Goal: Check status: Check status

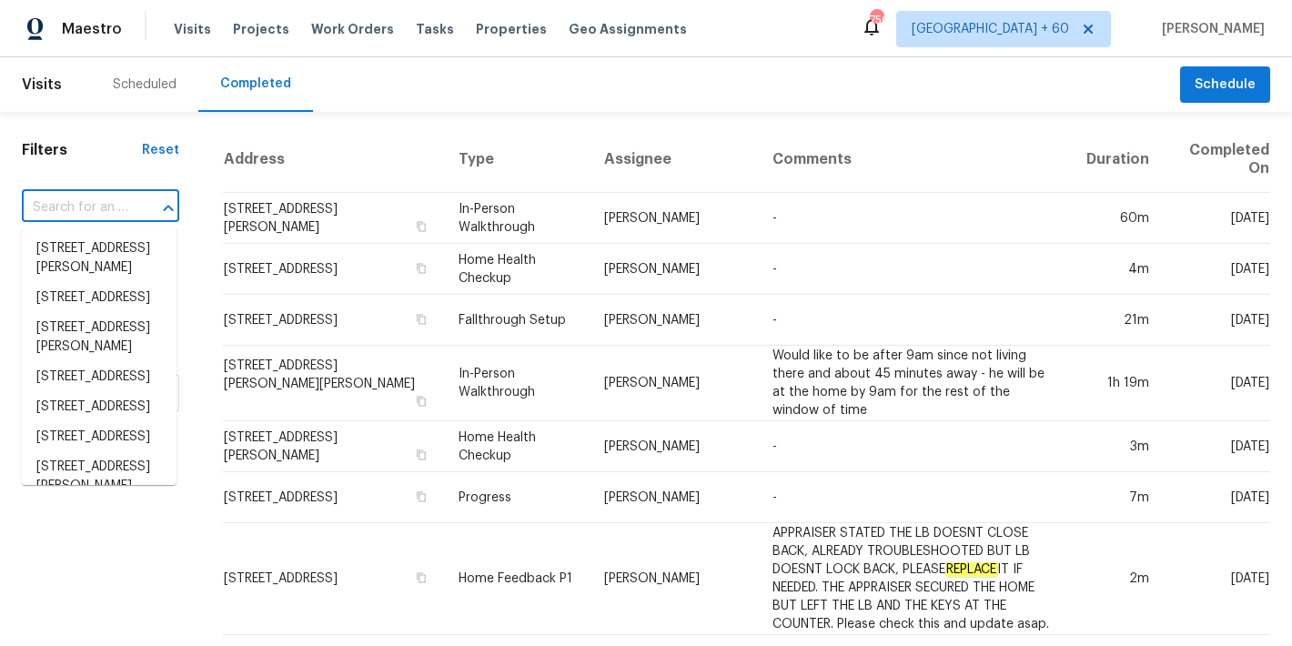
click at [90, 209] on input "text" at bounding box center [75, 208] width 106 height 28
paste input "502 Brandywine Cir, Sandy Springs, GA 30350"
type input "502 Brandywine Cir, Sandy Springs, GA 30350"
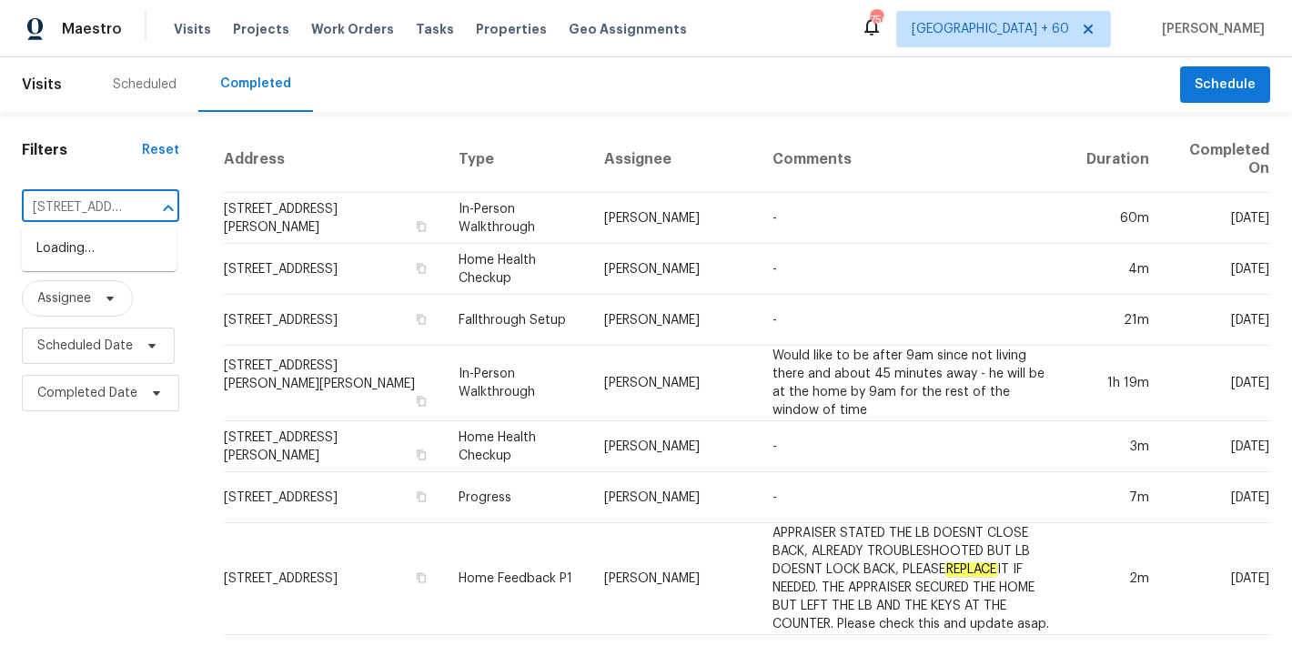
scroll to position [0, 185]
click at [80, 258] on li "502 Brandywine Cir, Sandy Springs, GA 30350" at bounding box center [99, 258] width 155 height 49
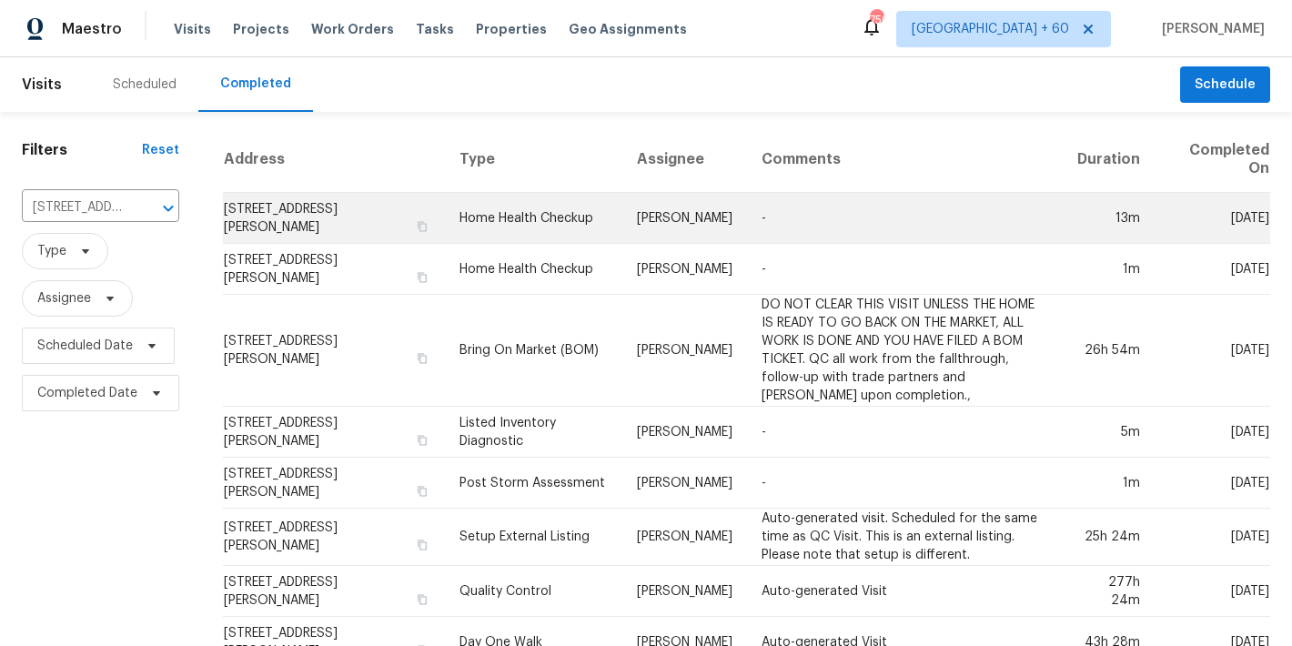
click at [302, 207] on td "502 Brandywine Cir, Sandy Springs, GA 30350" at bounding box center [334, 218] width 222 height 51
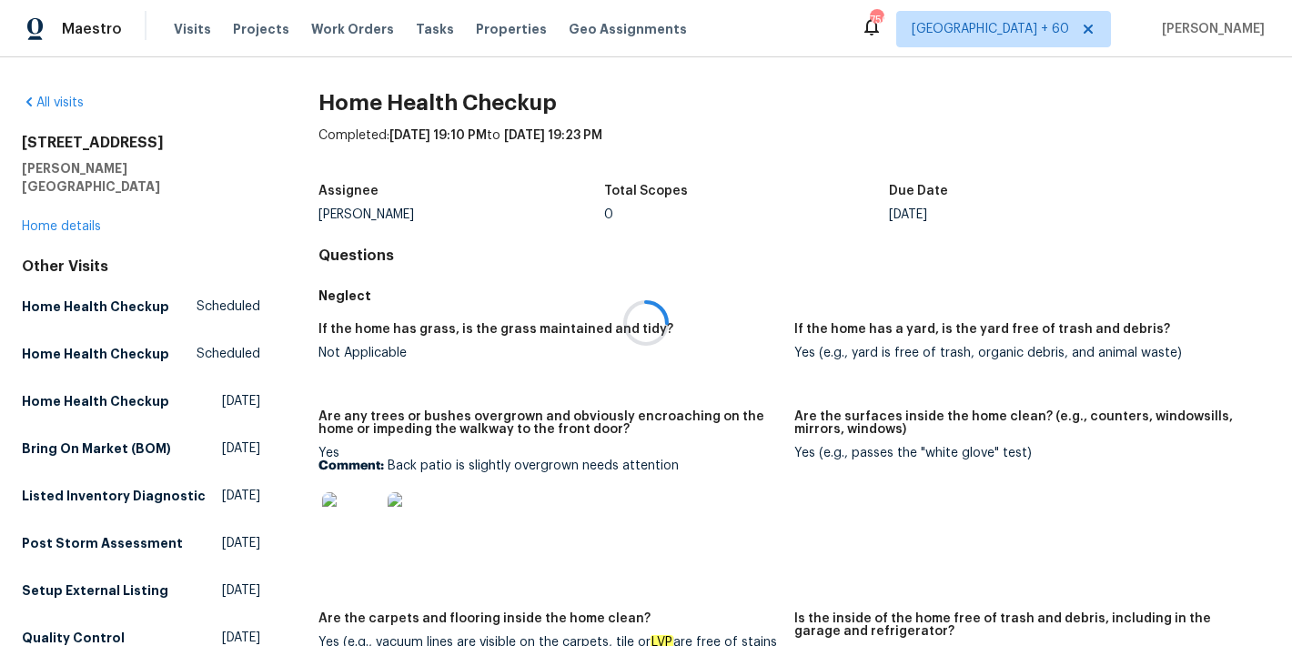
click at [34, 208] on div at bounding box center [646, 323] width 1292 height 646
click at [34, 220] on link "Home details" at bounding box center [61, 226] width 79 height 13
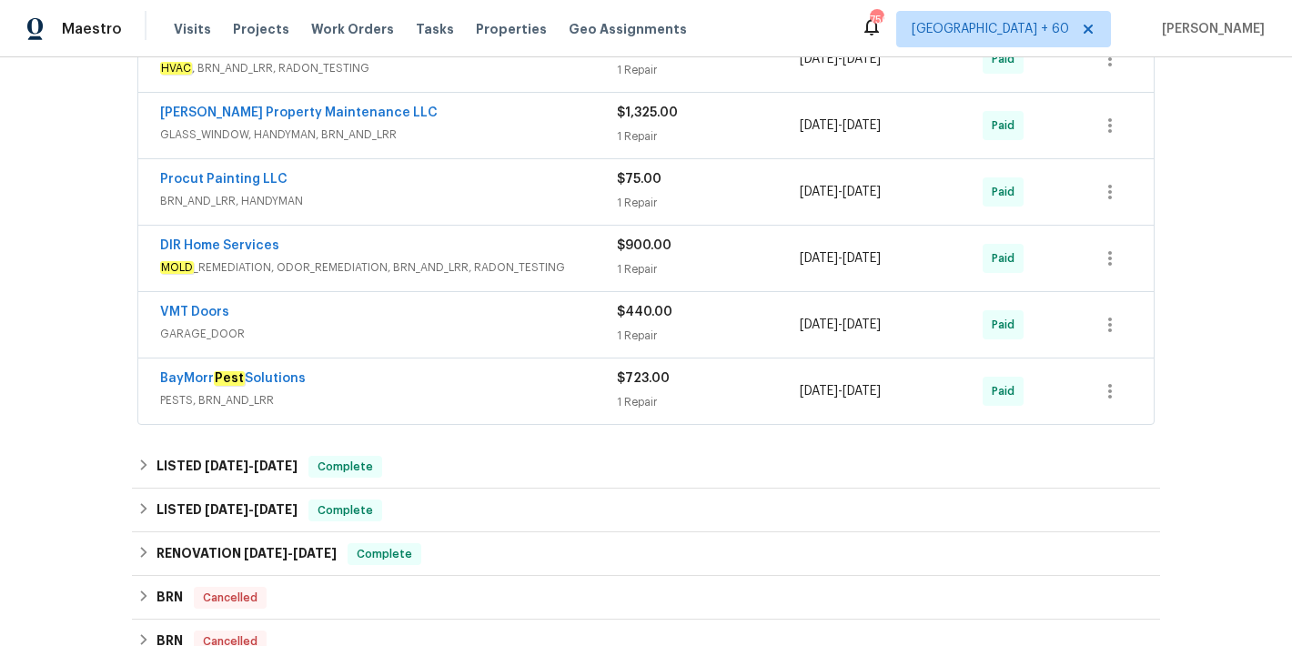
scroll to position [728, 0]
click at [524, 390] on span "PESTS, BRN_AND_LRR" at bounding box center [388, 399] width 457 height 18
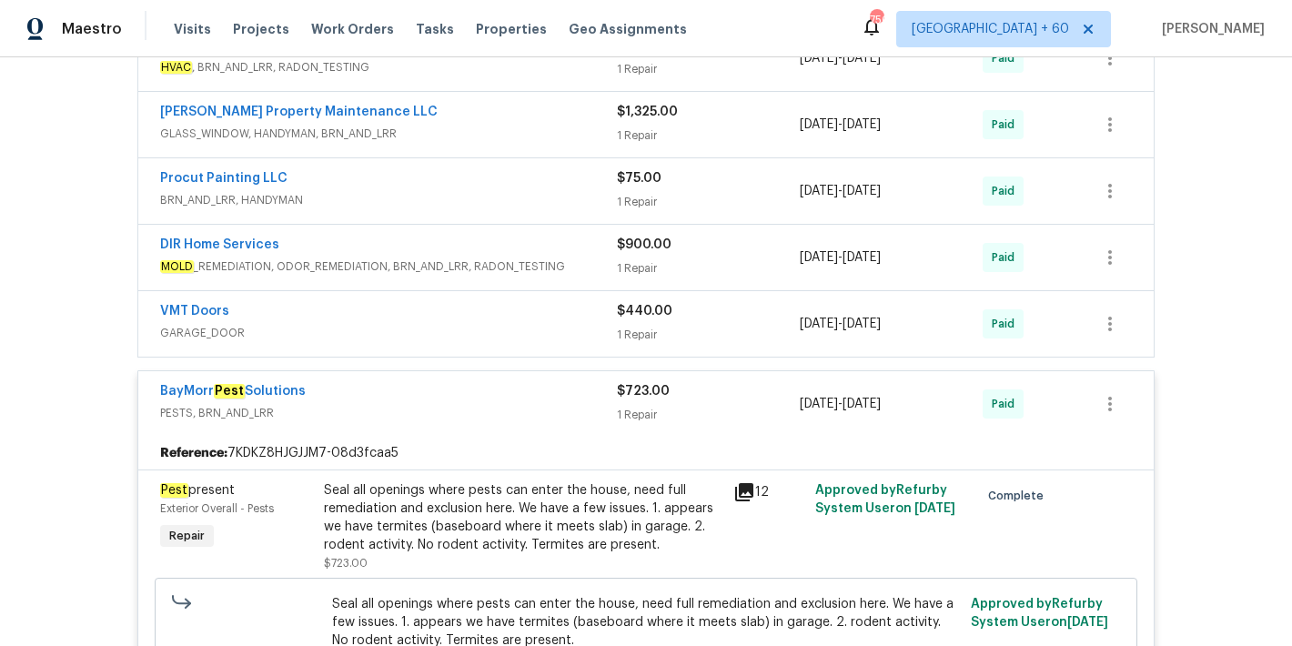
click at [487, 324] on span "GARAGE_DOOR" at bounding box center [388, 333] width 457 height 18
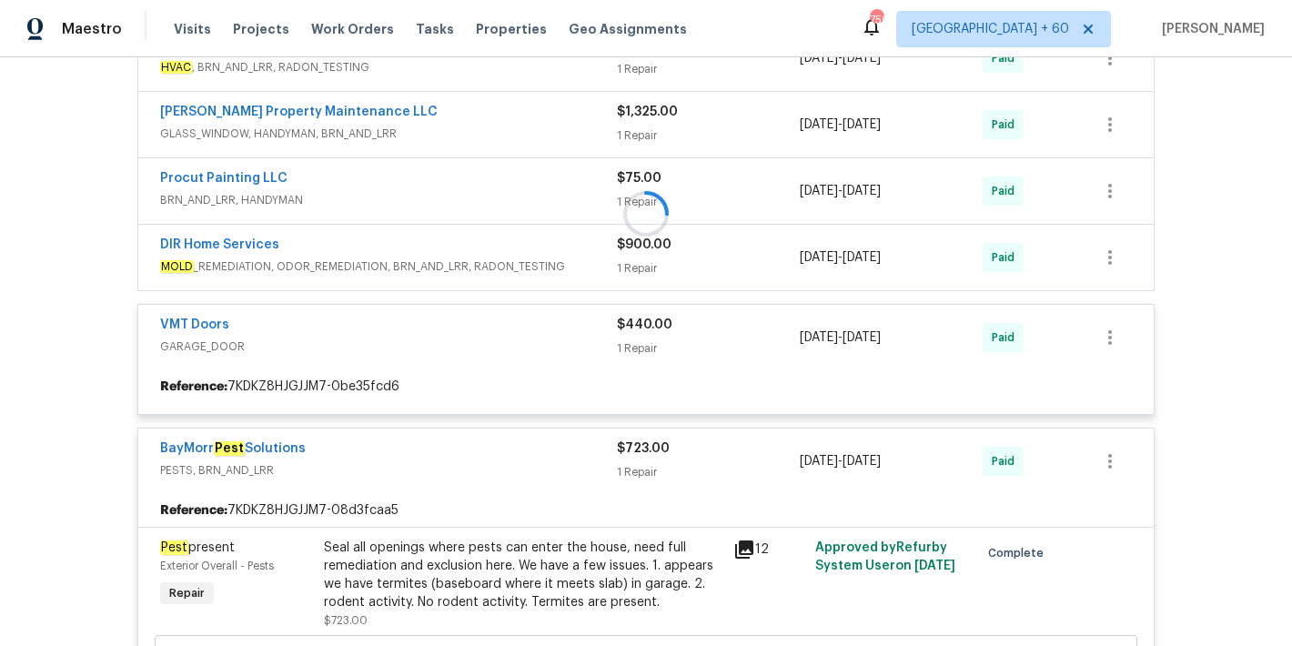
scroll to position [712, 0]
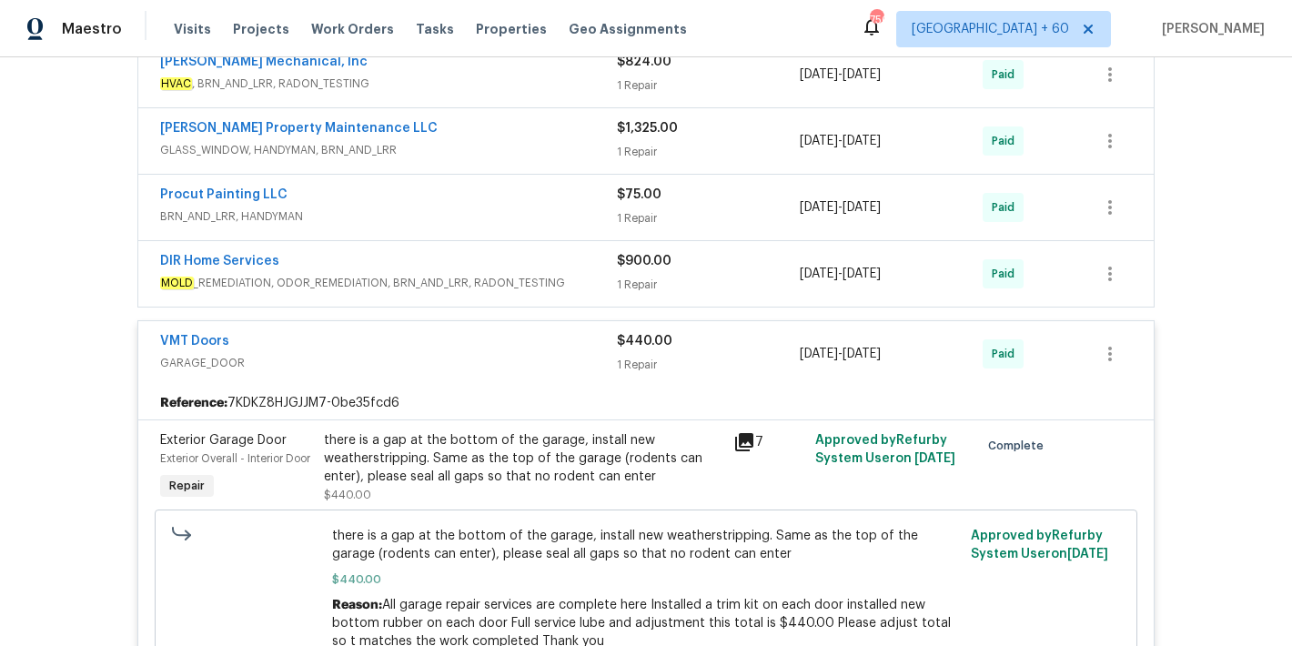
click at [514, 266] on div "DIR Home Services" at bounding box center [388, 263] width 457 height 22
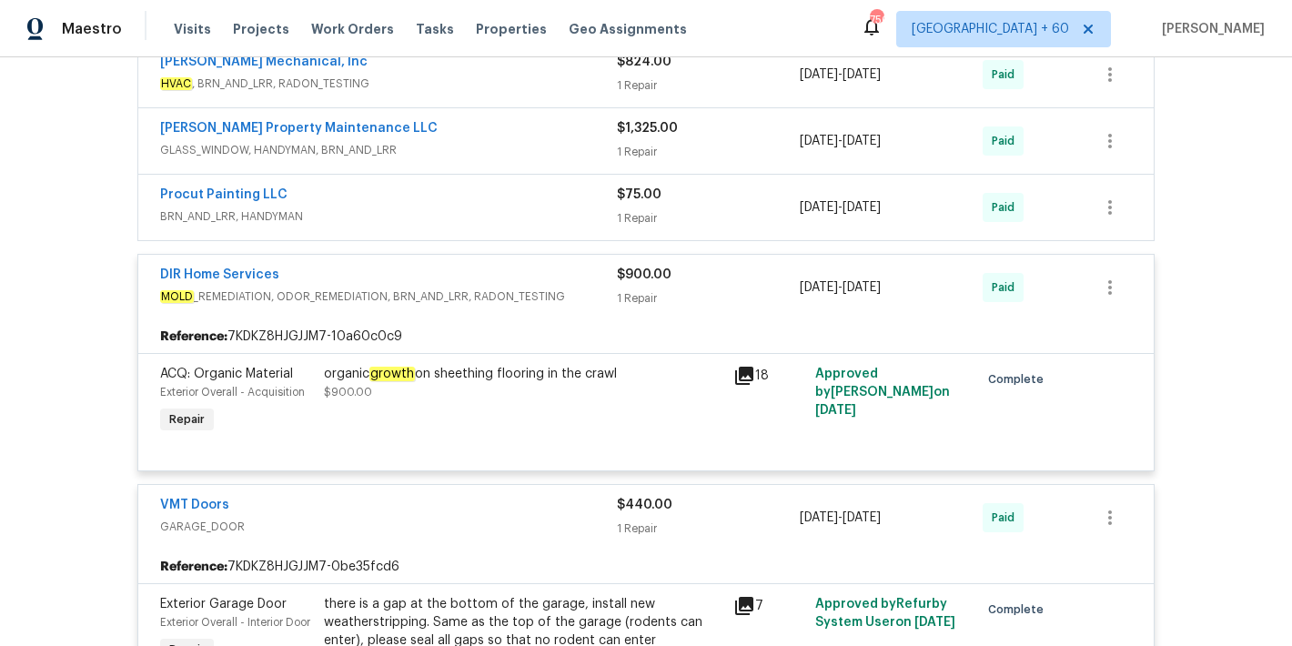
click at [540, 401] on div "organic growth on sheething flooring in the crawl $900.00" at bounding box center [522, 401] width 409 height 84
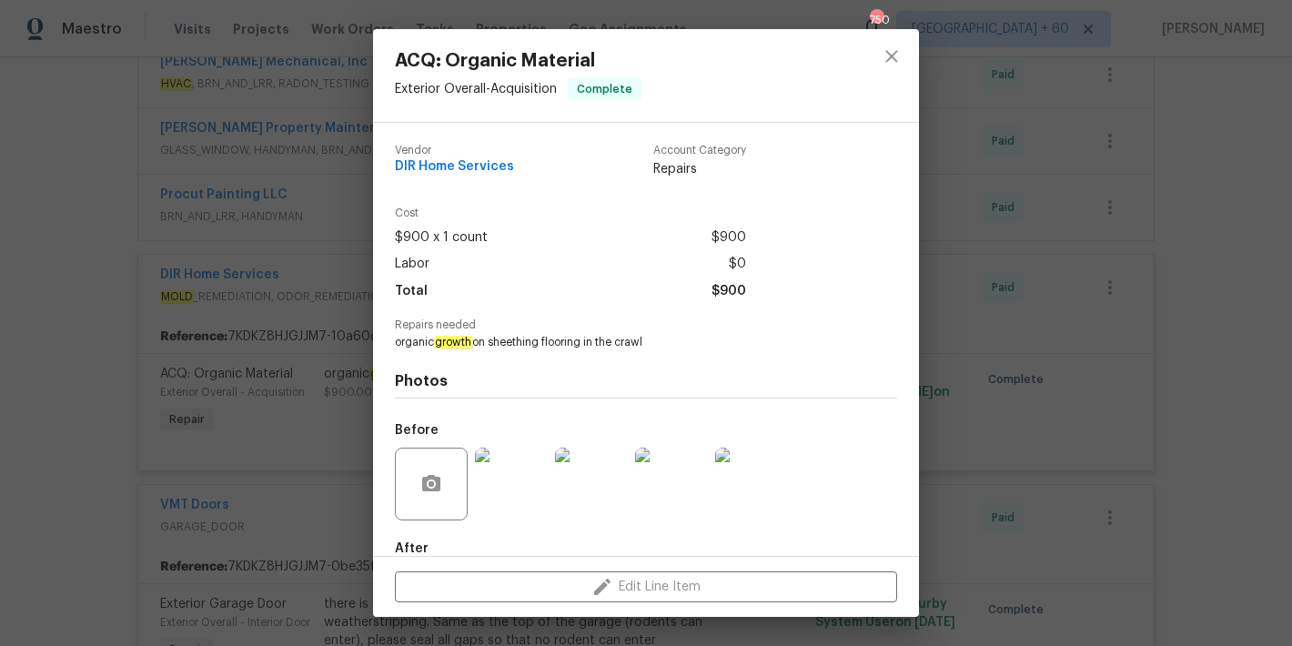
scroll to position [101, 0]
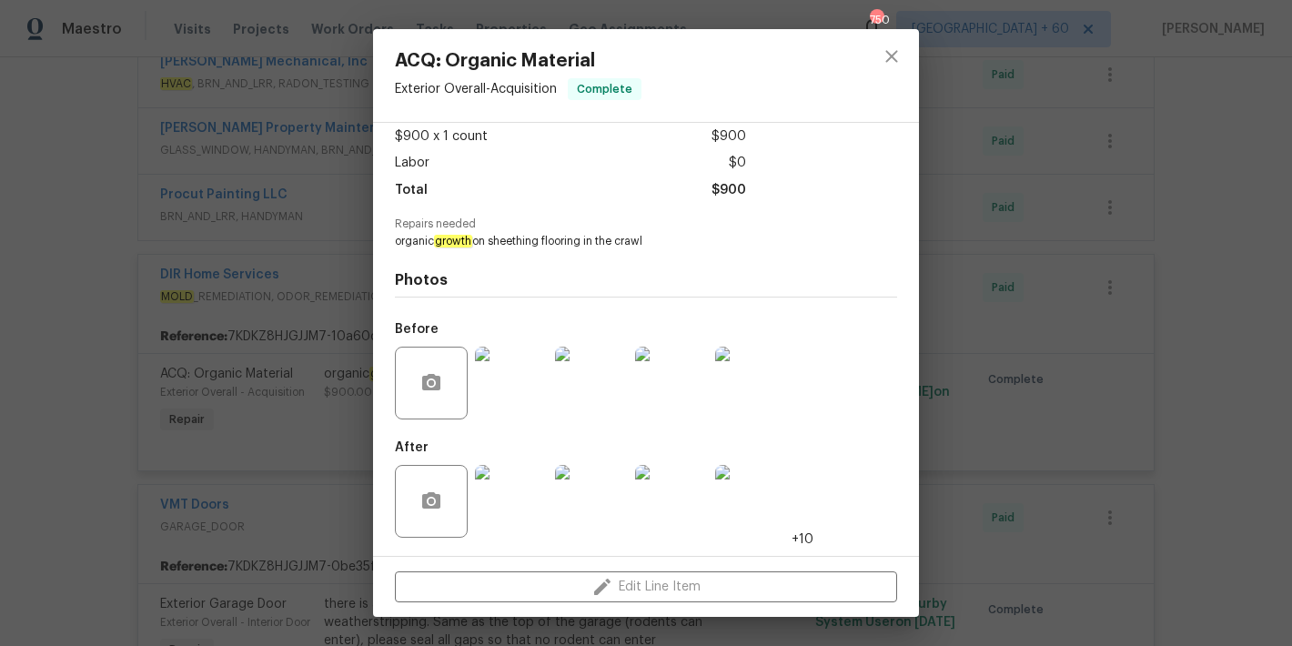
click at [519, 363] on img at bounding box center [511, 383] width 73 height 73
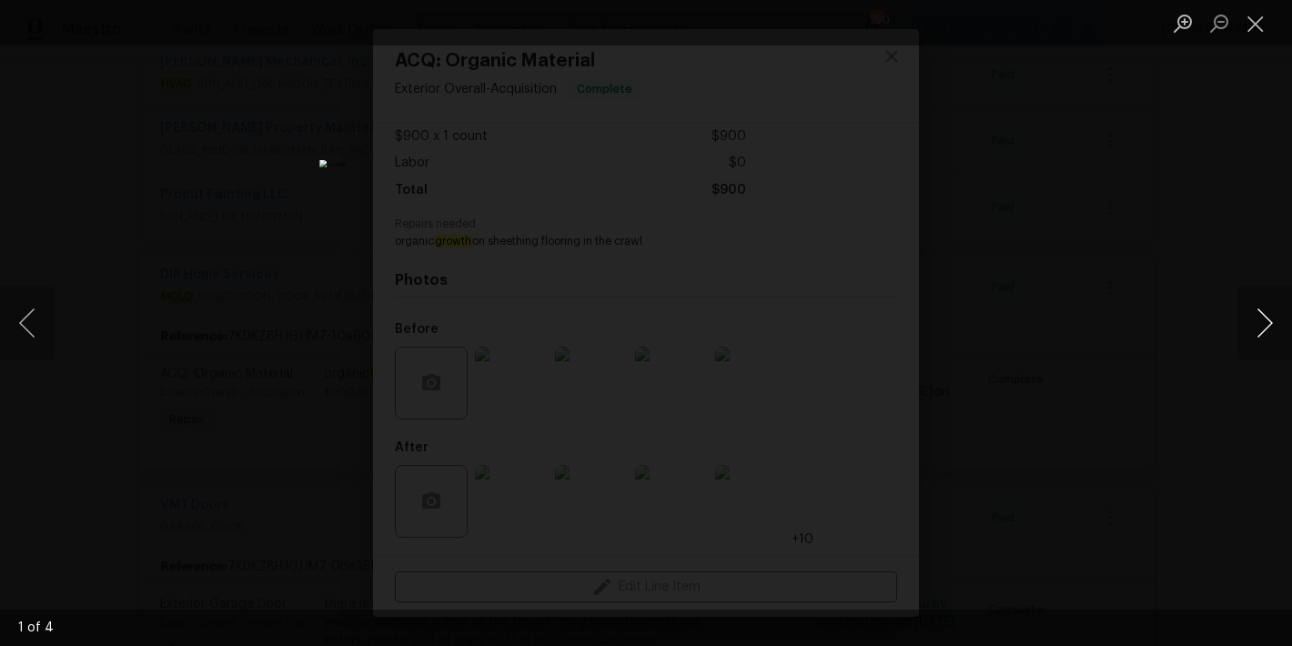
click at [1261, 327] on button "Next image" at bounding box center [1265, 323] width 55 height 73
click at [1261, 326] on button "Next image" at bounding box center [1265, 323] width 55 height 73
click at [1260, 326] on button "Next image" at bounding box center [1265, 323] width 55 height 73
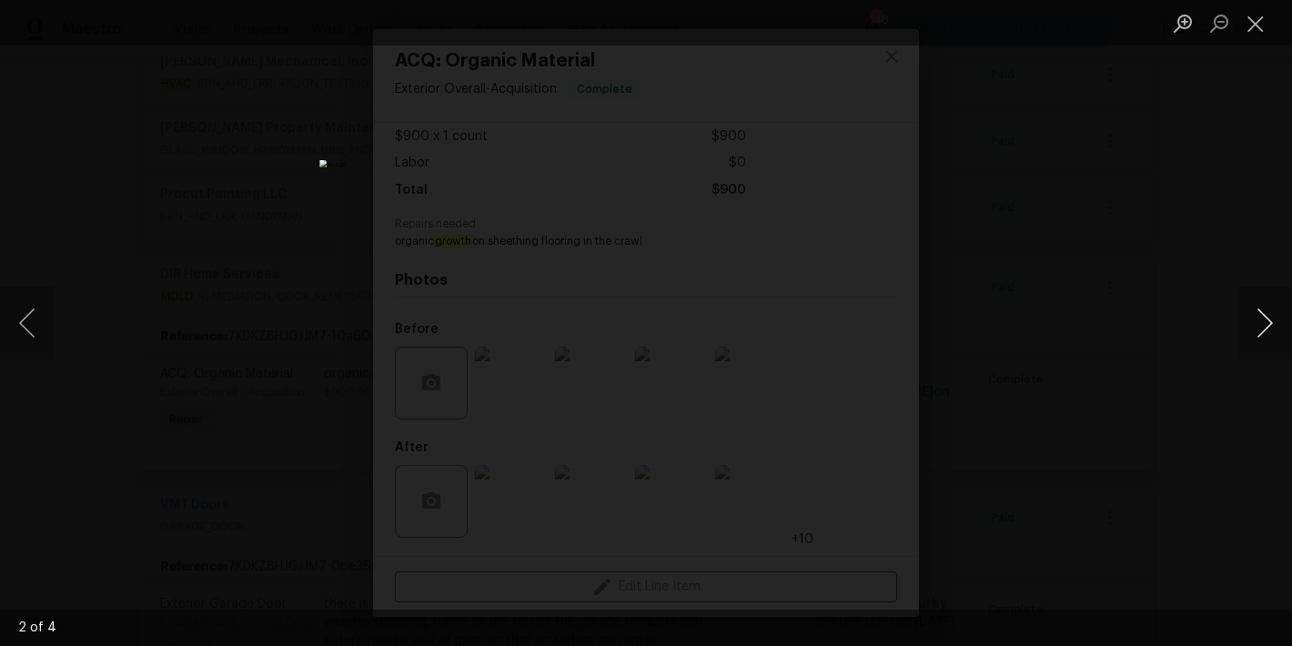
click at [1260, 326] on button "Next image" at bounding box center [1265, 323] width 55 height 73
click at [1254, 18] on button "Close lightbox" at bounding box center [1256, 23] width 36 height 32
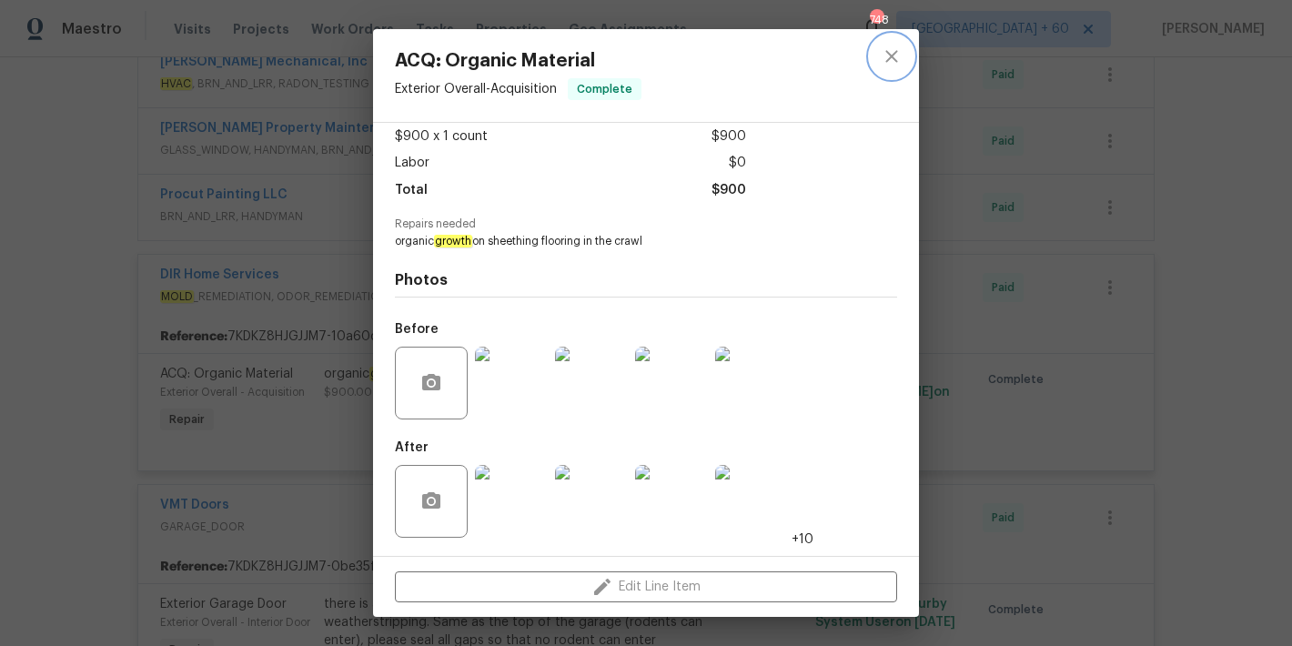
click at [890, 66] on icon "close" at bounding box center [892, 56] width 22 height 22
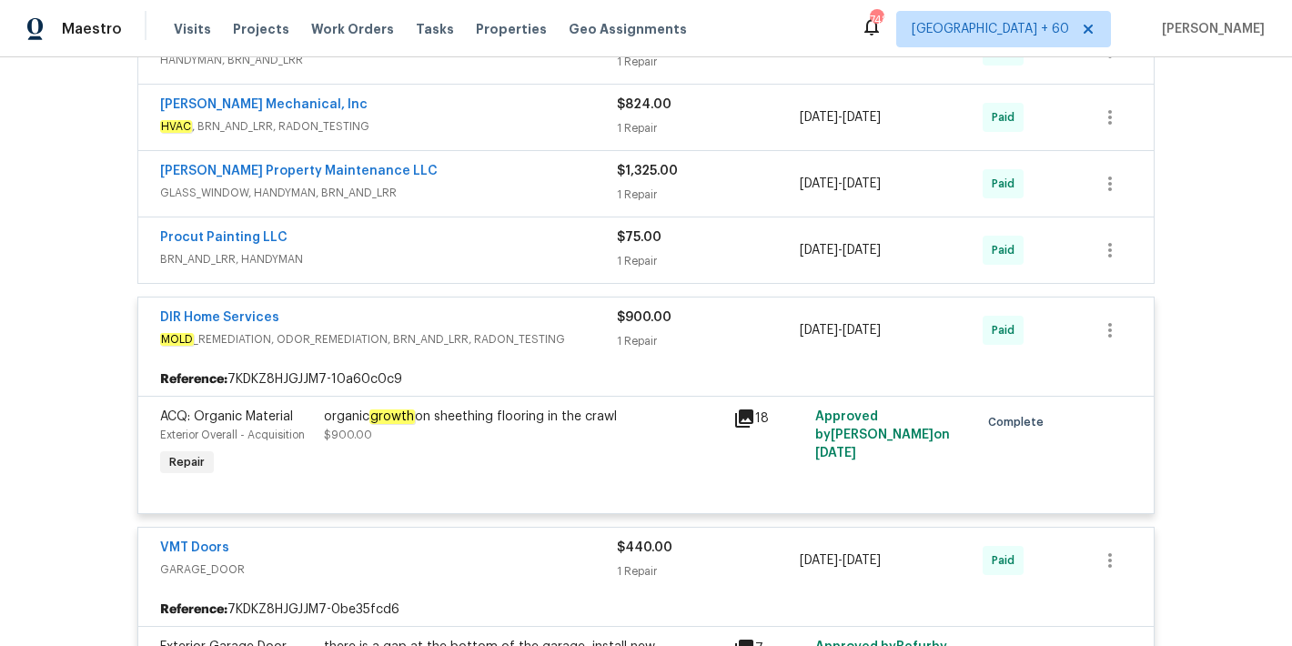
scroll to position [664, 0]
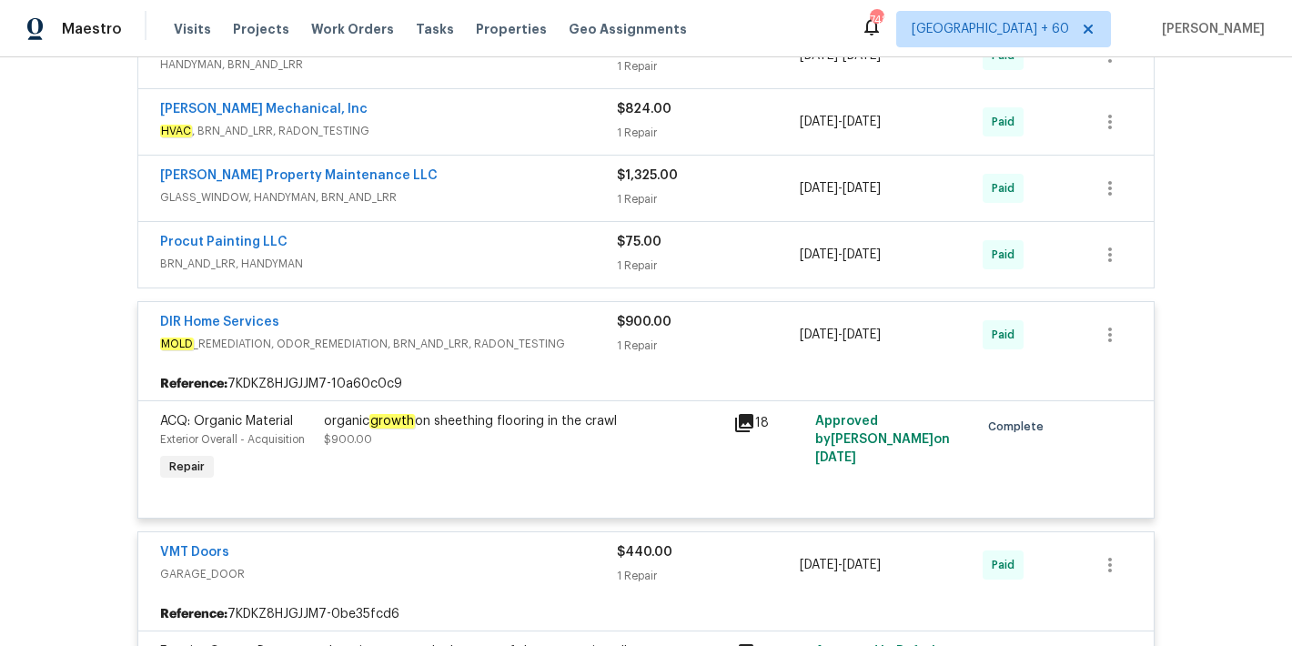
click at [513, 238] on div "Procut Painting LLC" at bounding box center [388, 244] width 457 height 22
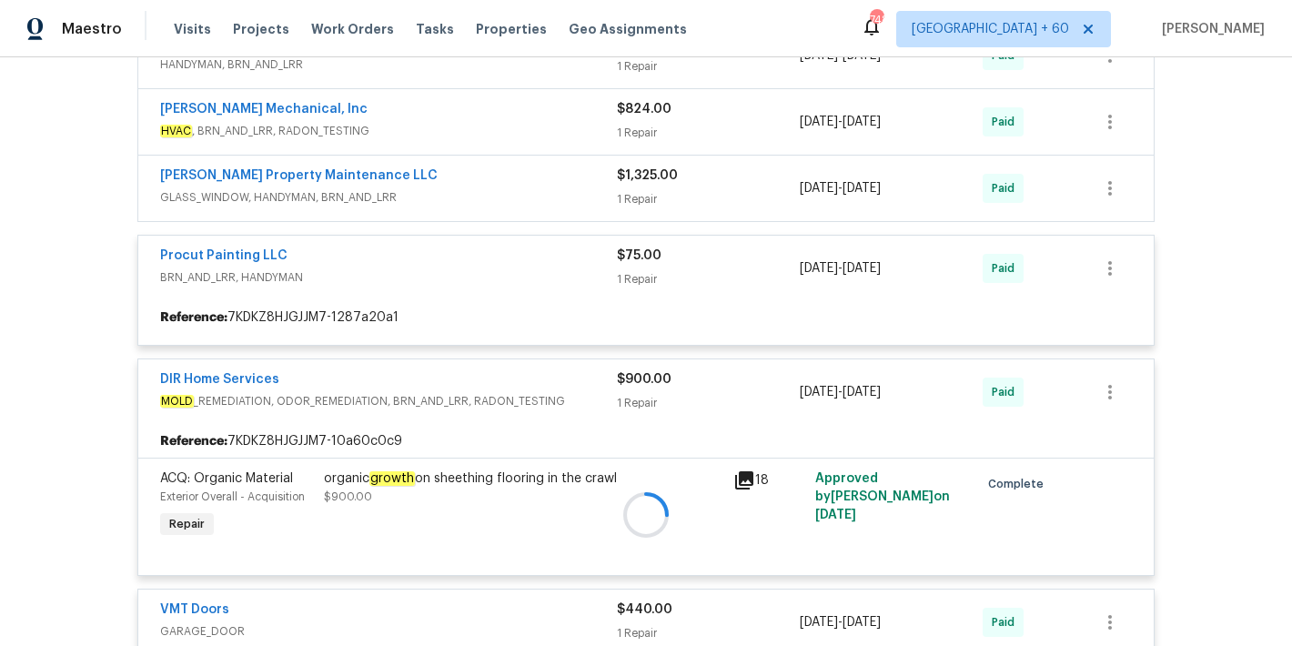
scroll to position [610, 0]
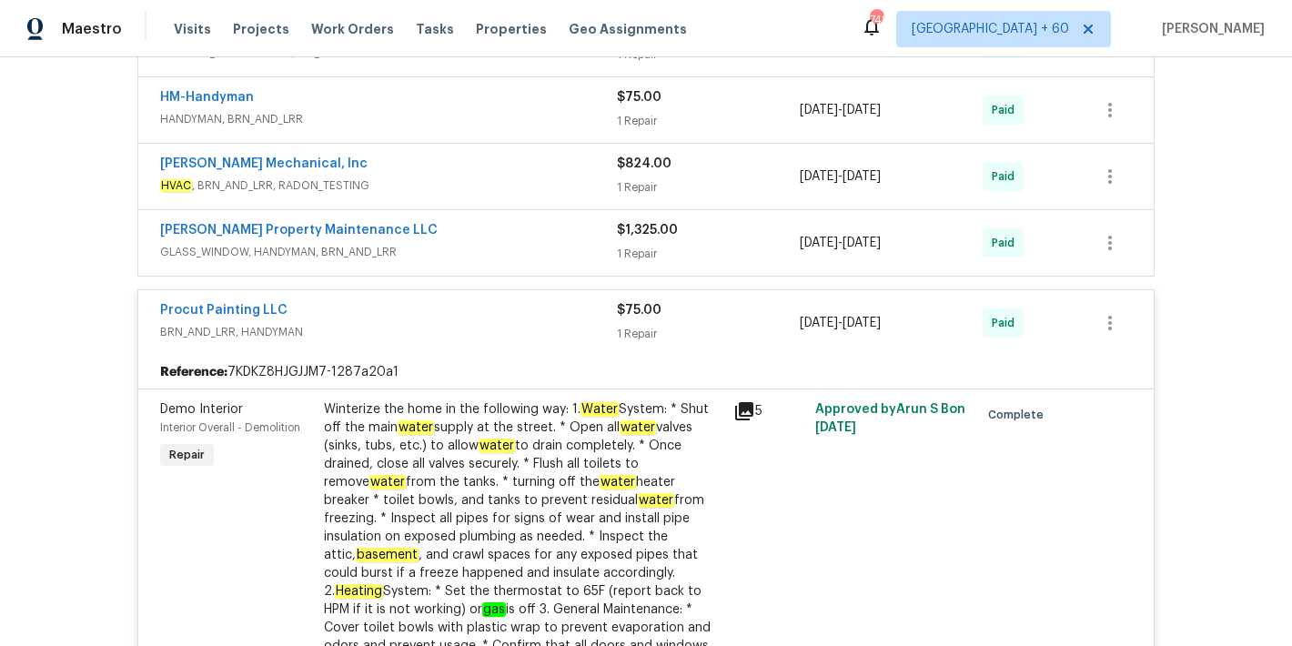
click at [525, 252] on span "GLASS_WINDOW, HANDYMAN, BRN_AND_LRR" at bounding box center [388, 252] width 457 height 18
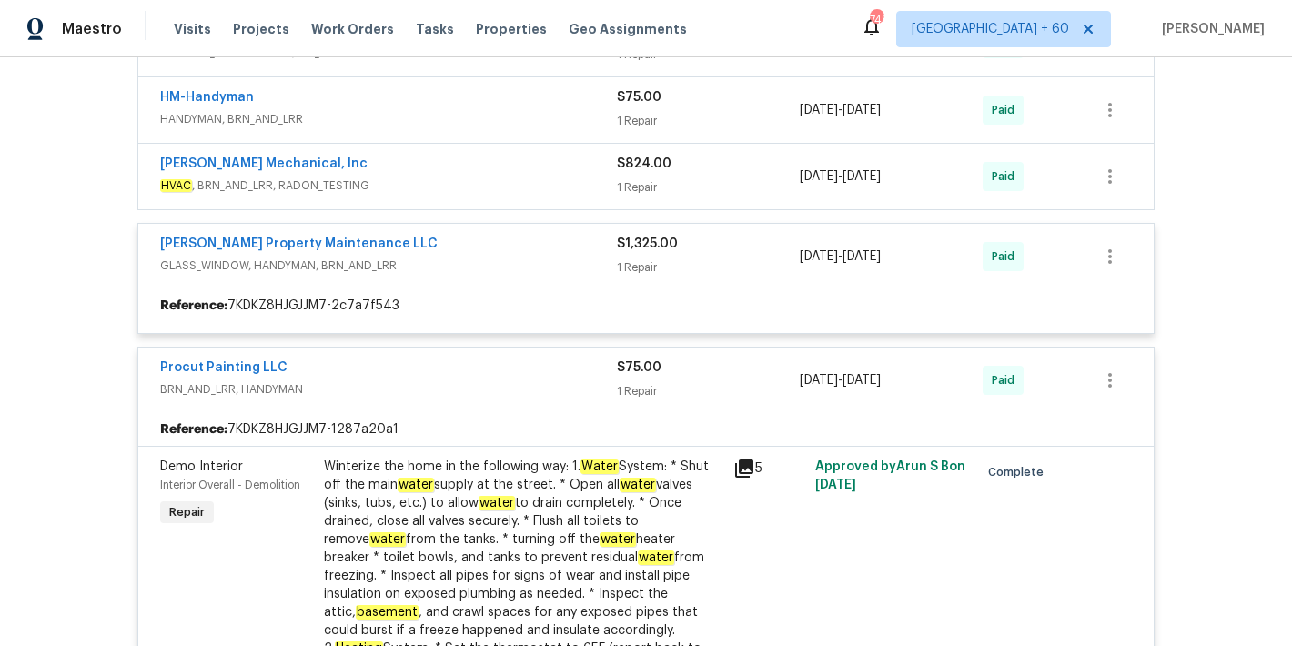
scroll to position [539, 0]
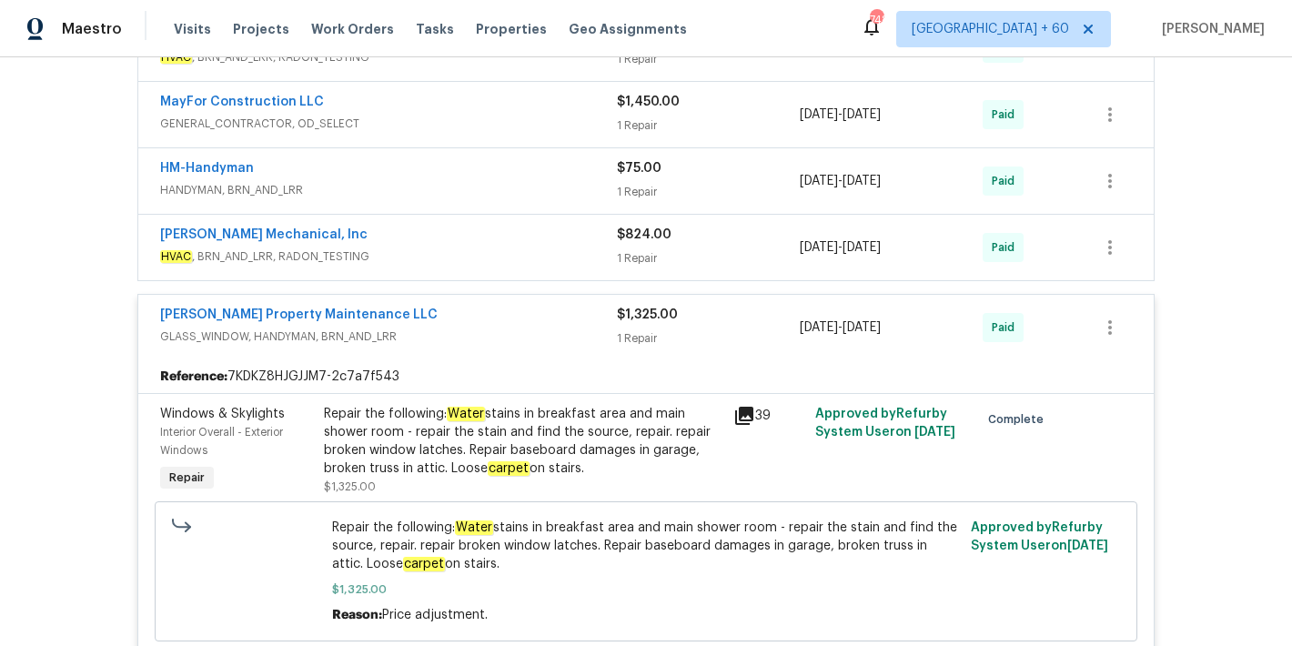
click at [527, 250] on span "HVAC , BRN_AND_LRR, RADON_TESTING" at bounding box center [388, 257] width 457 height 18
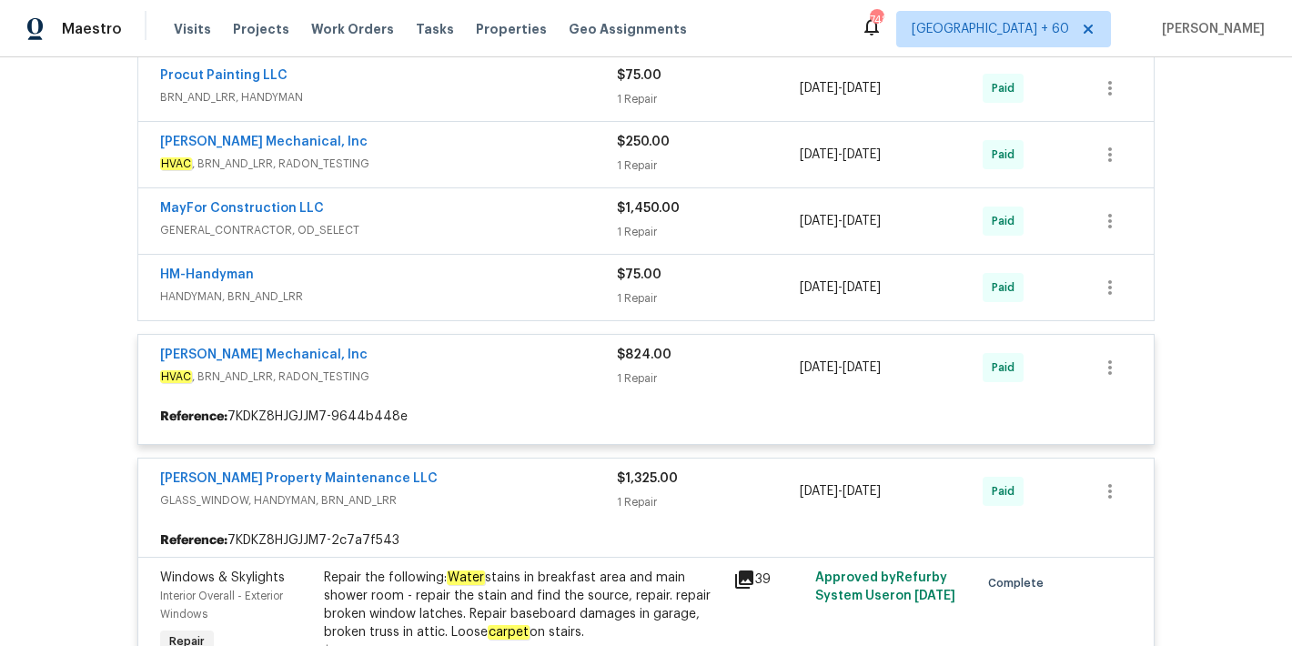
scroll to position [415, 0]
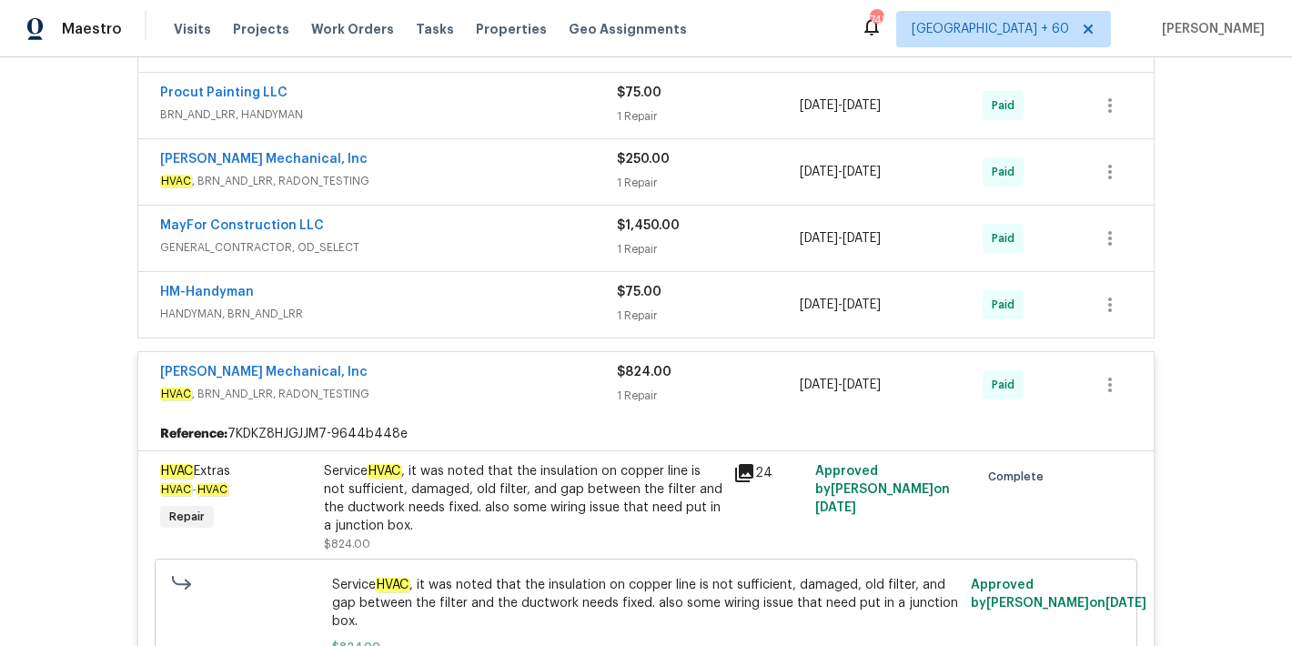
click at [535, 312] on span "HANDYMAN, BRN_AND_LRR" at bounding box center [388, 314] width 457 height 18
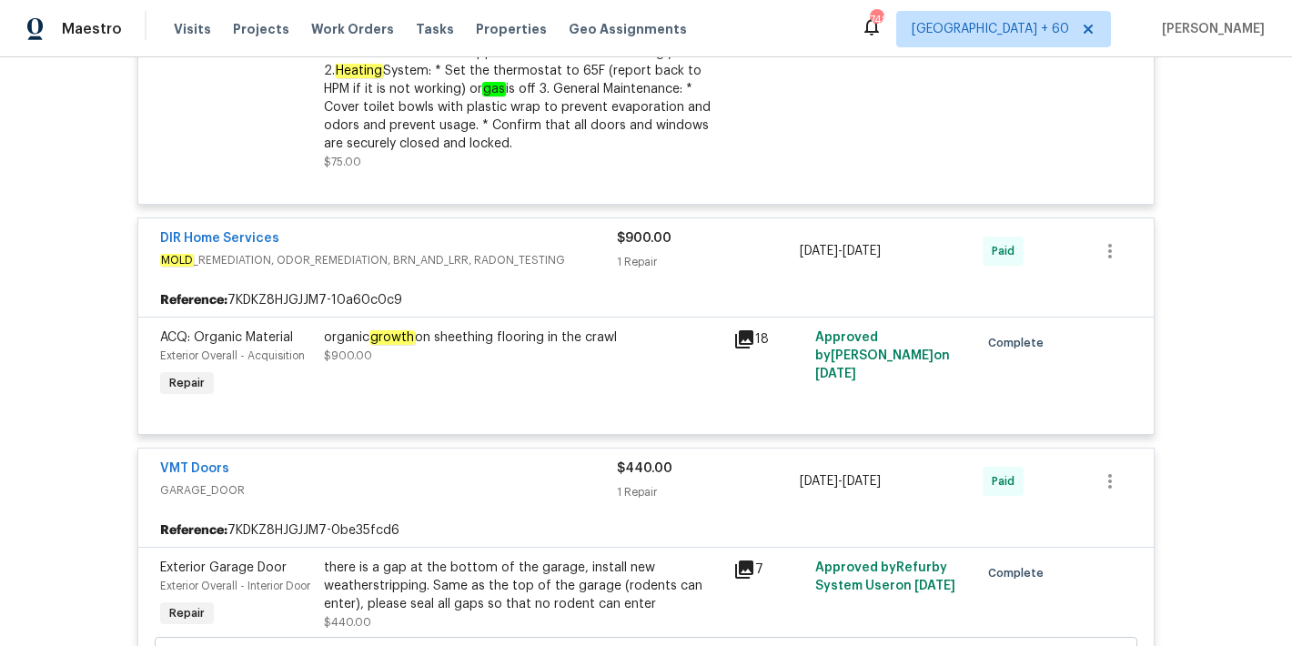
scroll to position [2236, 0]
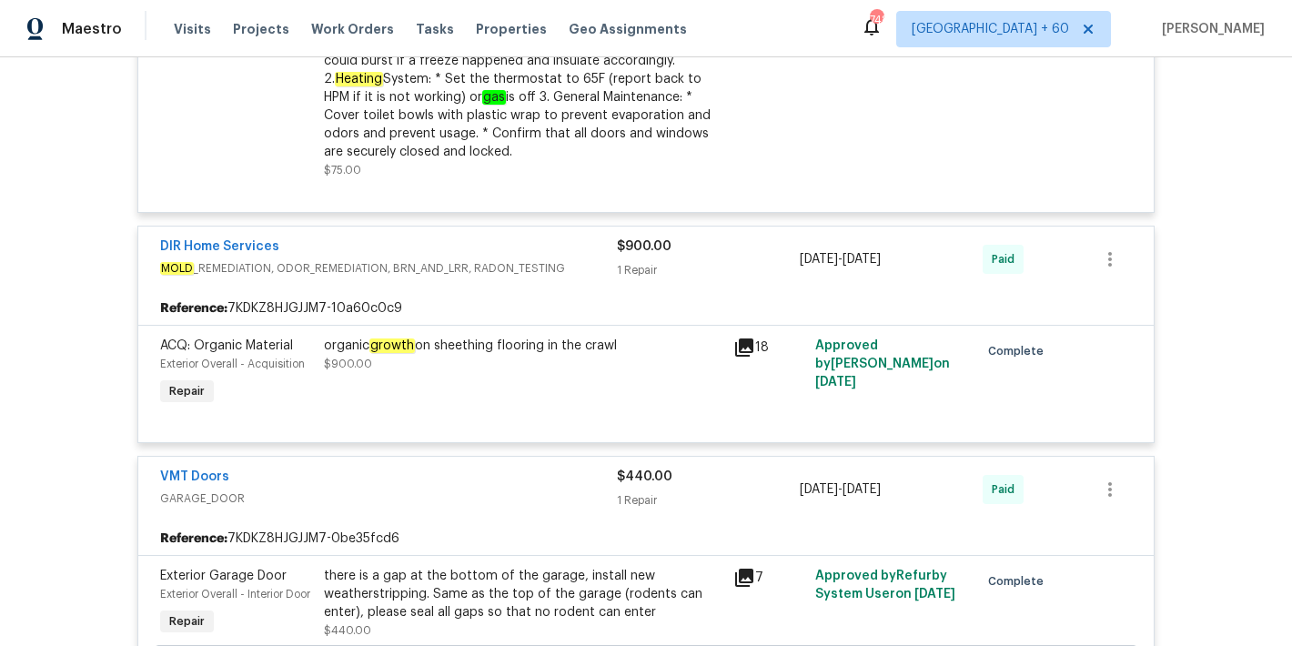
click at [1188, 195] on div "Back to all projects 502 Brandywine Cir, Sandy Springs, GA 30350 3 Beds | 2 1/2…" at bounding box center [646, 351] width 1292 height 589
click at [183, 28] on span "Visits" at bounding box center [192, 29] width 37 height 18
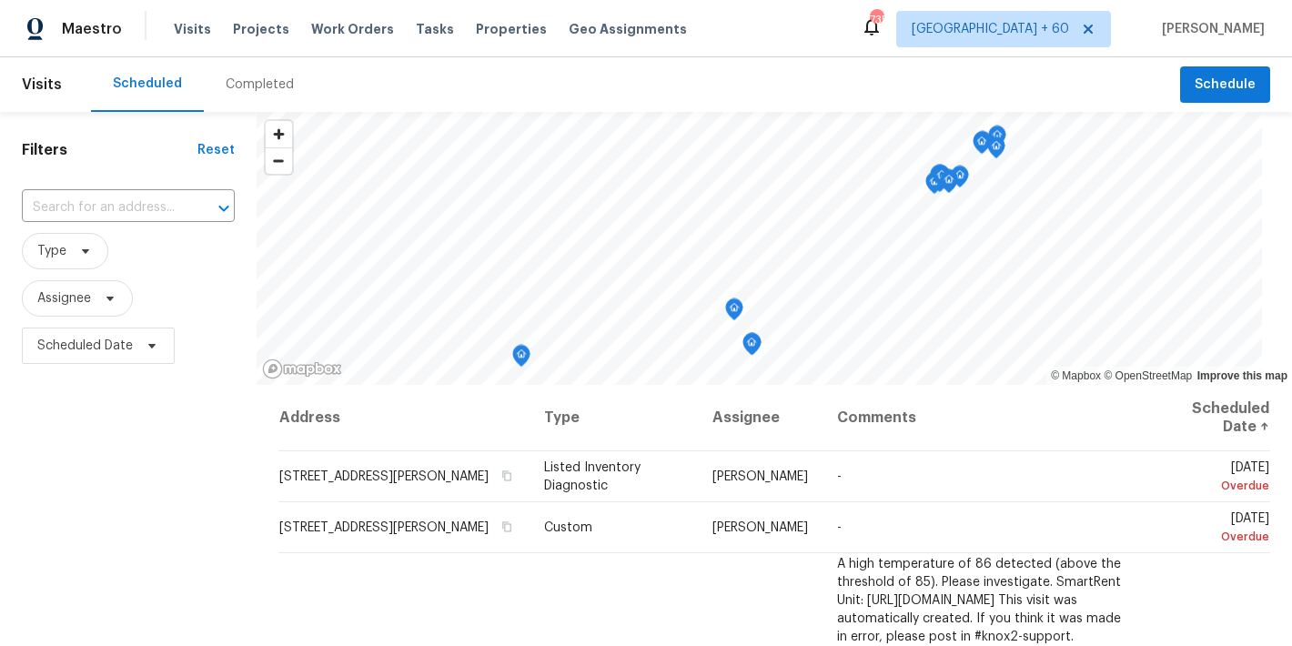
click at [248, 94] on div "Completed" at bounding box center [260, 84] width 112 height 55
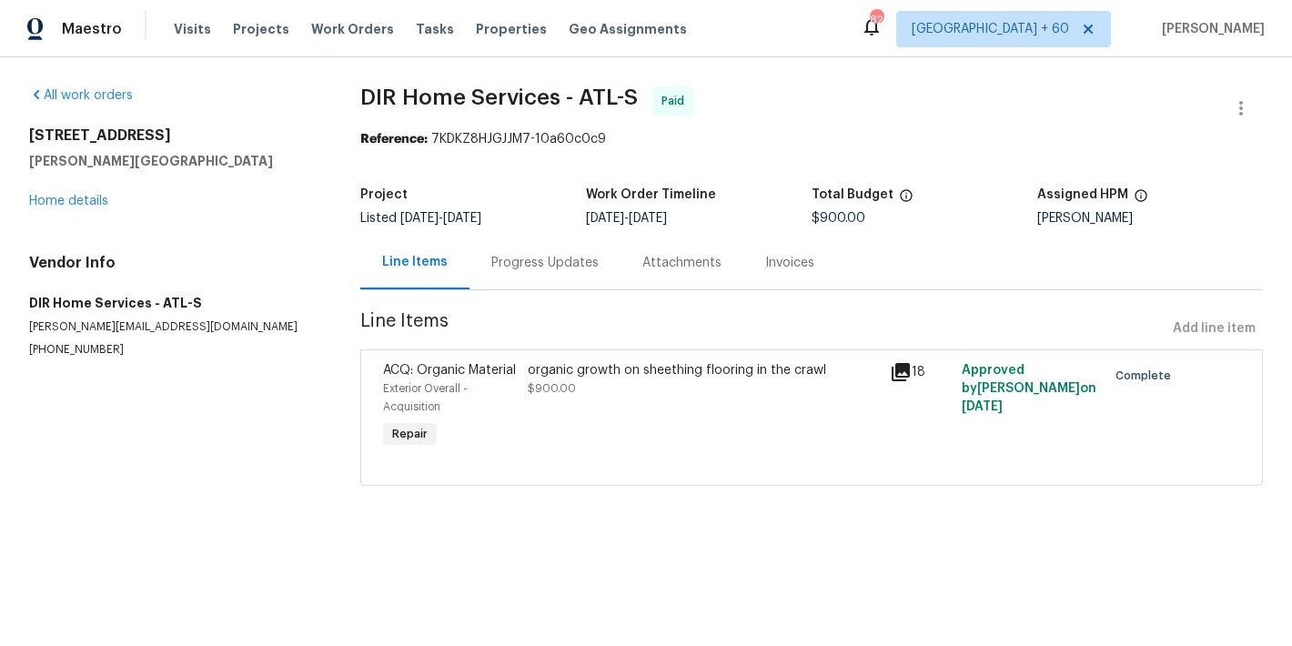
click at [504, 266] on div "Progress Updates" at bounding box center [544, 263] width 107 height 18
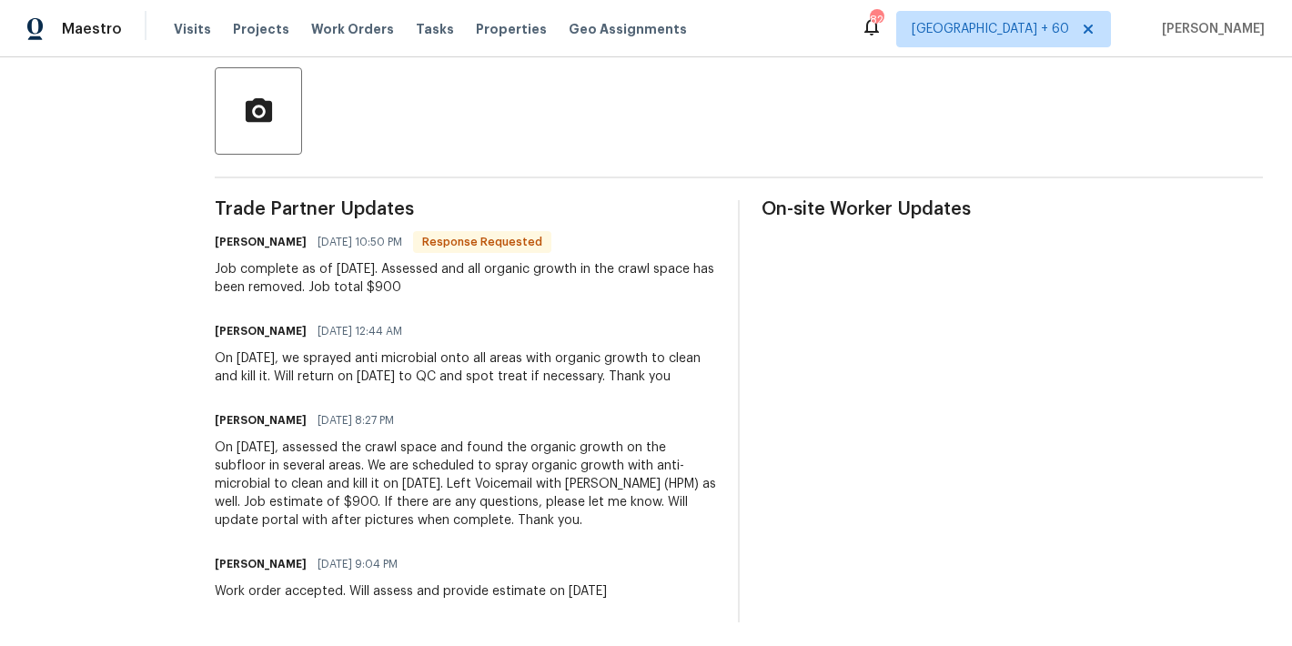
scroll to position [455, 0]
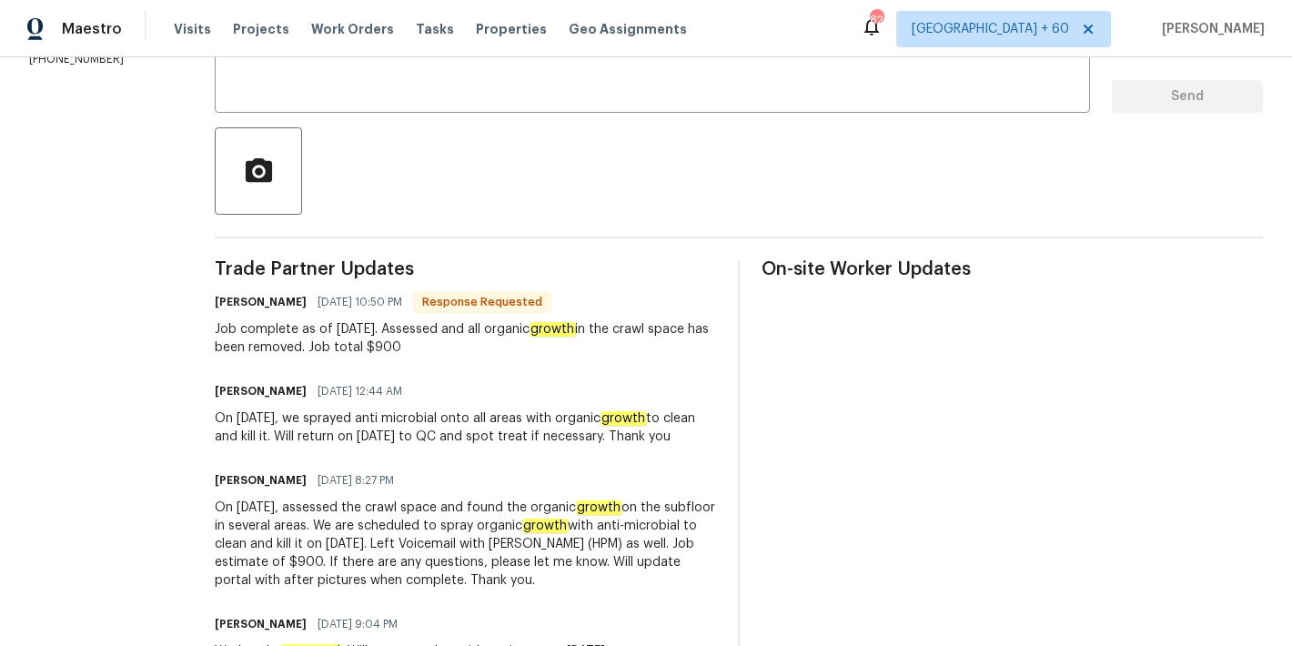
scroll to position [455, 0]
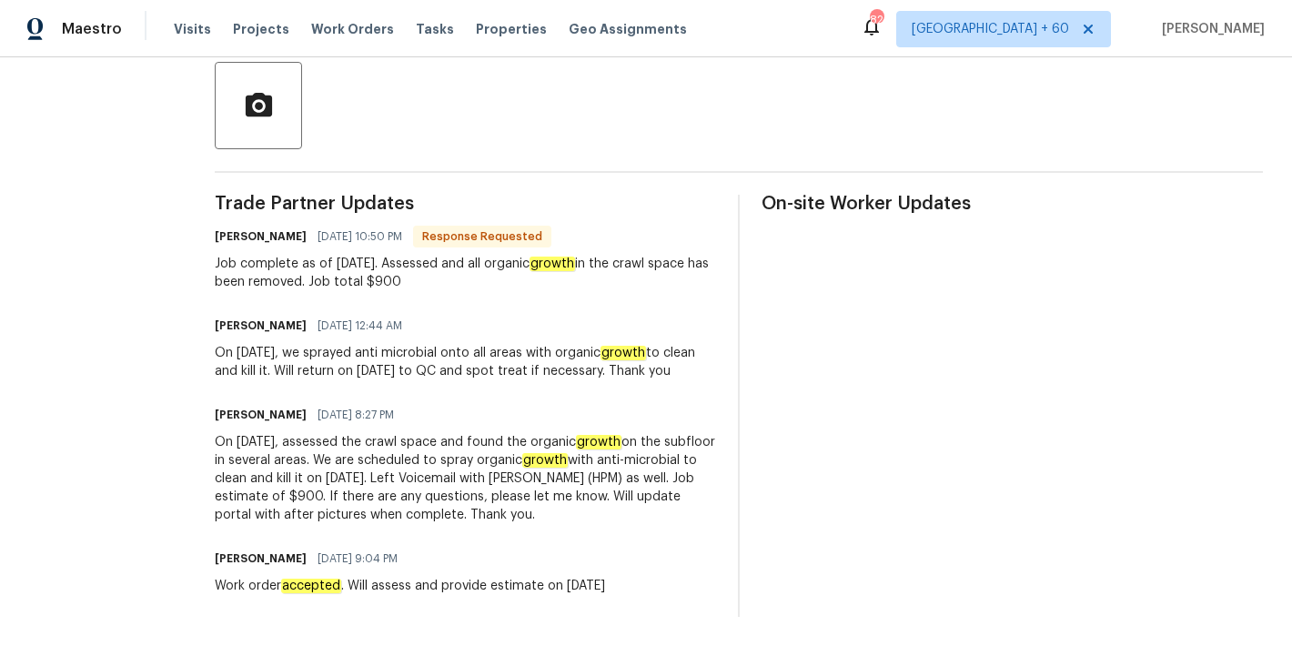
click at [901, 321] on div "On-site Worker Updates" at bounding box center [1012, 406] width 501 height 422
